Goal: Information Seeking & Learning: Learn about a topic

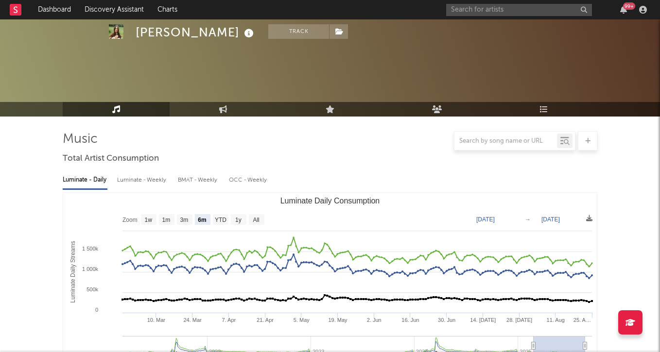
select select "6m"
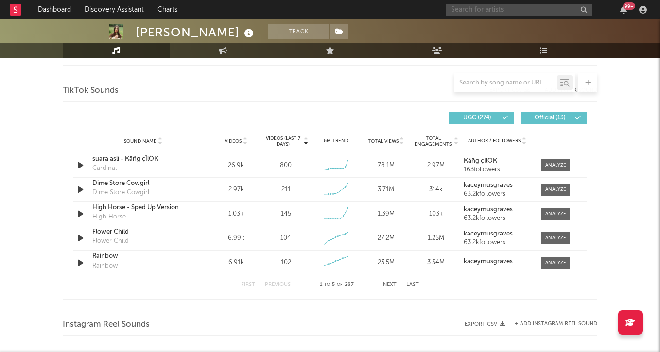
click at [480, 8] on input "text" at bounding box center [519, 10] width 146 height 12
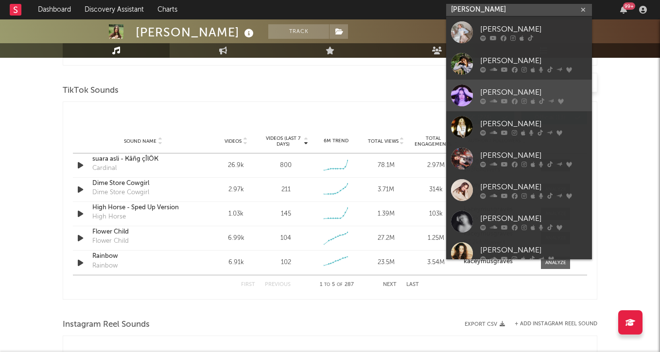
type input "[PERSON_NAME]"
click at [528, 85] on link "[PERSON_NAME]" at bounding box center [519, 96] width 146 height 32
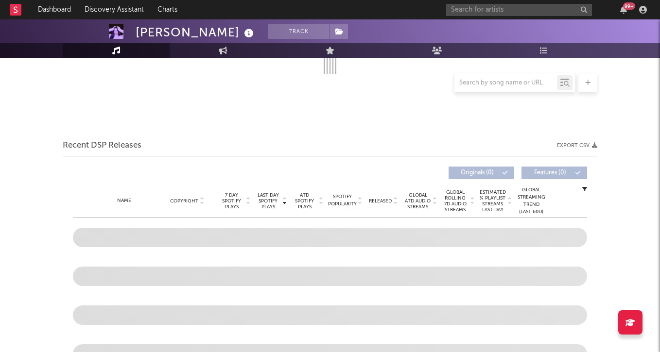
select select "6m"
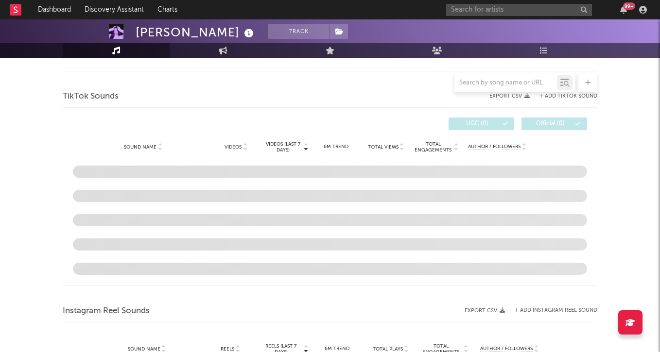
scroll to position [623, 0]
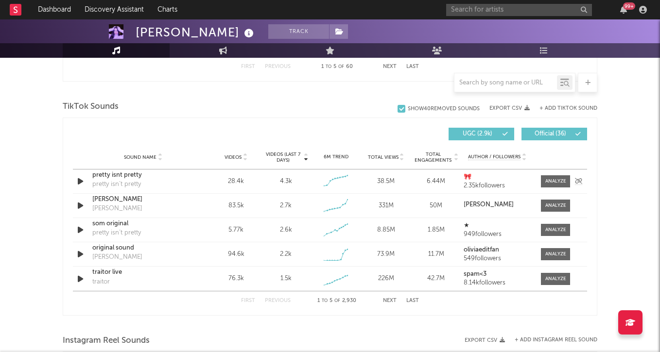
click at [78, 183] on icon "button" at bounding box center [80, 181] width 10 height 12
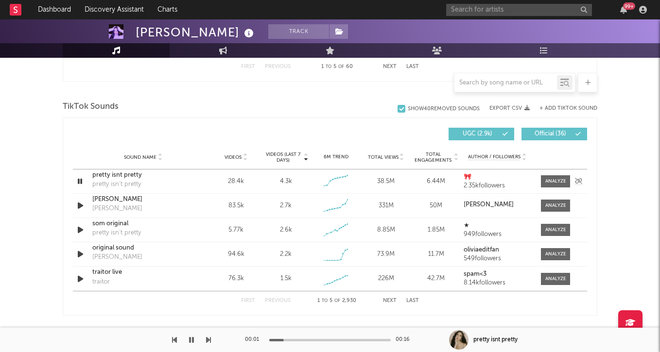
scroll to position [627, 0]
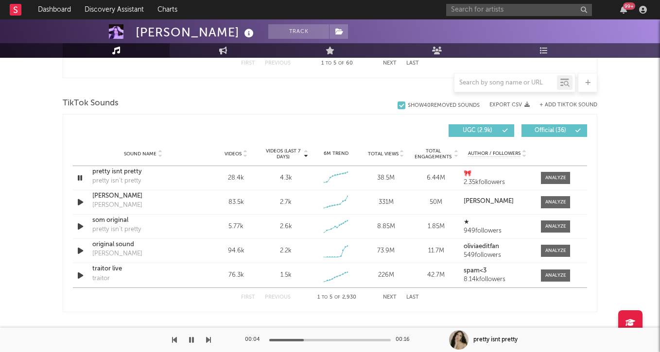
click at [387, 297] on button "Next" at bounding box center [390, 297] width 14 height 5
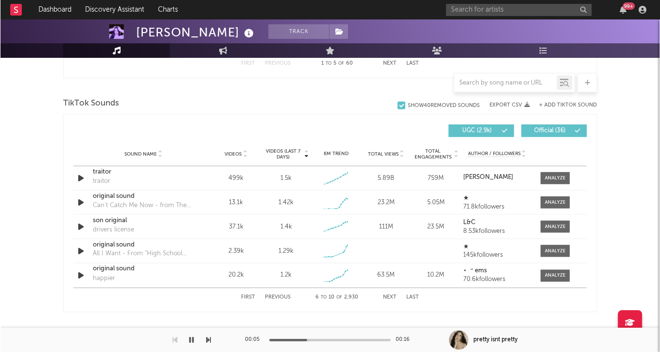
scroll to position [628, 0]
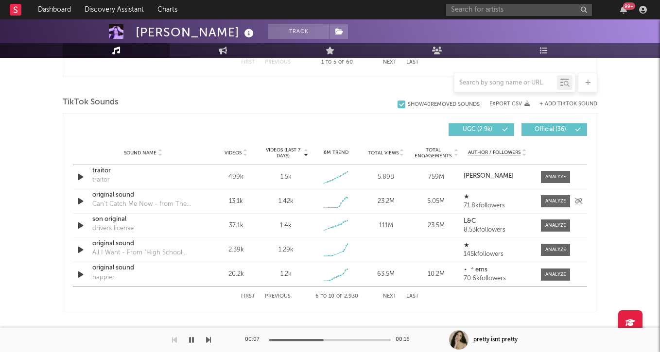
click at [82, 200] on icon "button" at bounding box center [80, 201] width 10 height 12
click at [124, 194] on div "original sound" at bounding box center [143, 196] width 102 height 10
